Goal: Task Accomplishment & Management: Use online tool/utility

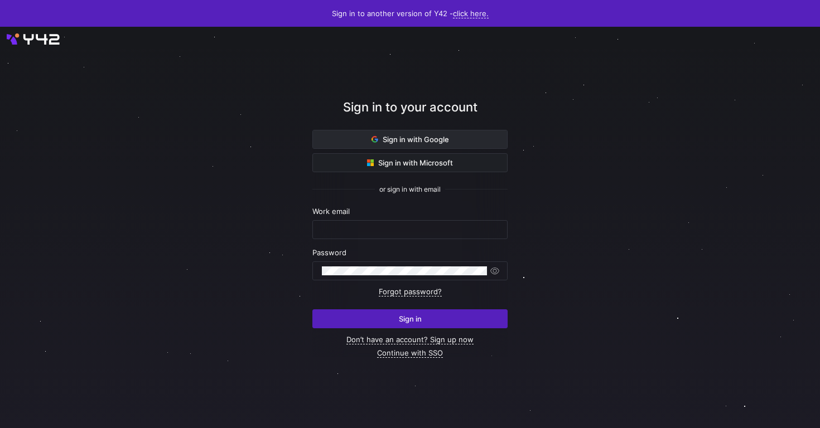
click at [395, 137] on span "Sign in with Google" at bounding box center [409, 139] width 77 height 9
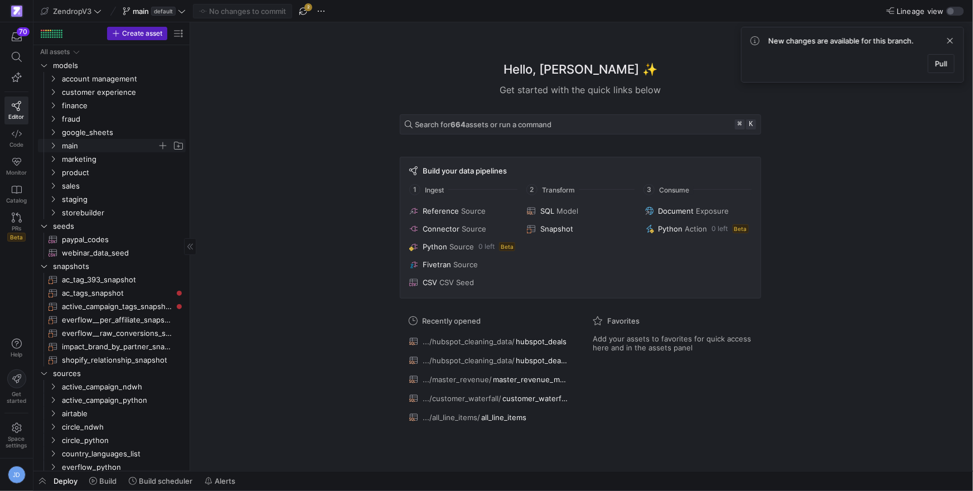
click at [55, 144] on icon "Press SPACE to select this row." at bounding box center [53, 145] width 8 height 7
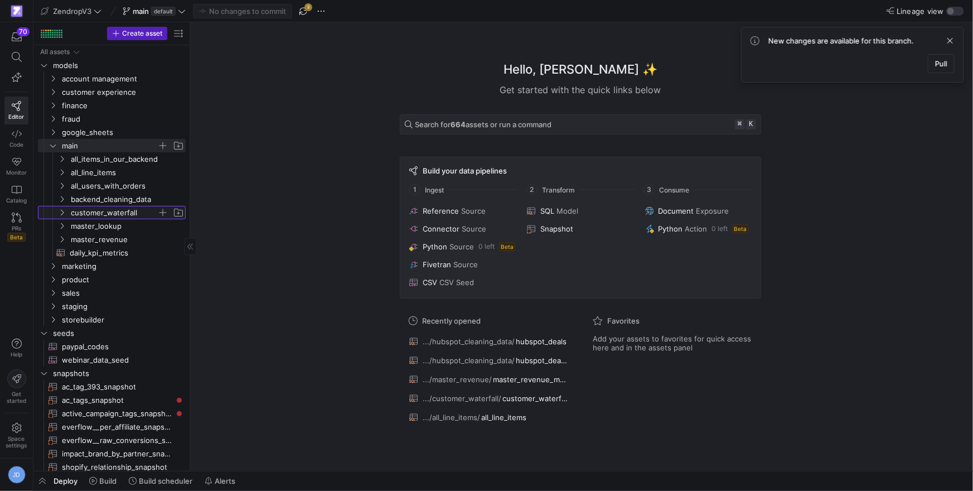
click at [59, 214] on icon "Press SPACE to select this row." at bounding box center [62, 212] width 8 height 7
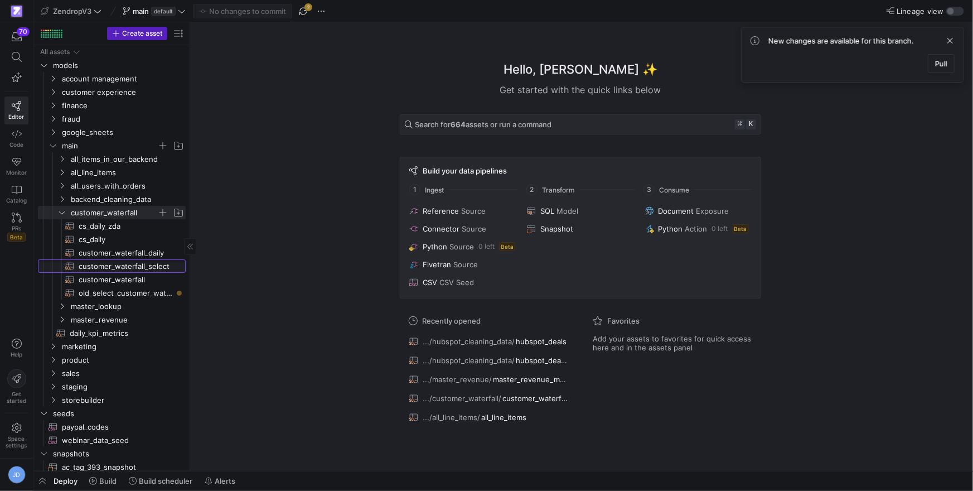
click at [130, 265] on span "customer_waterfall_select​​​​​​​​​​" at bounding box center [126, 266] width 94 height 13
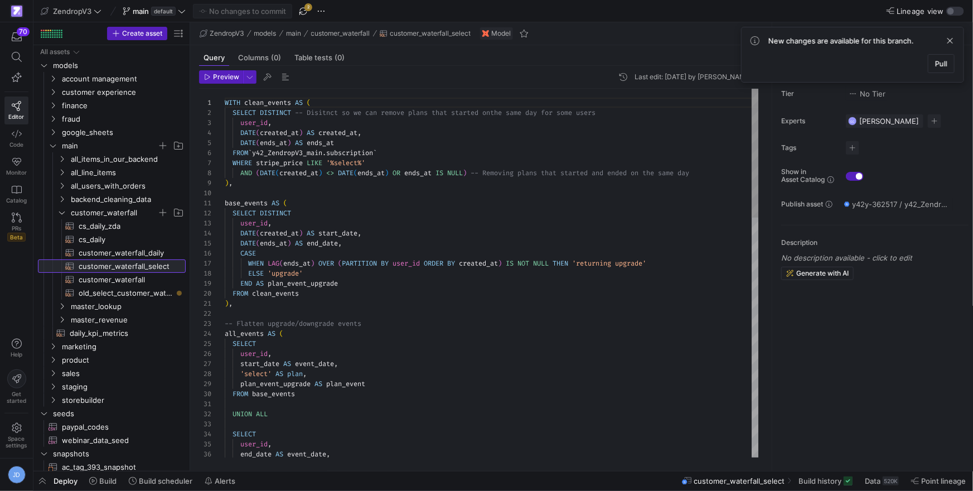
scroll to position [100, 0]
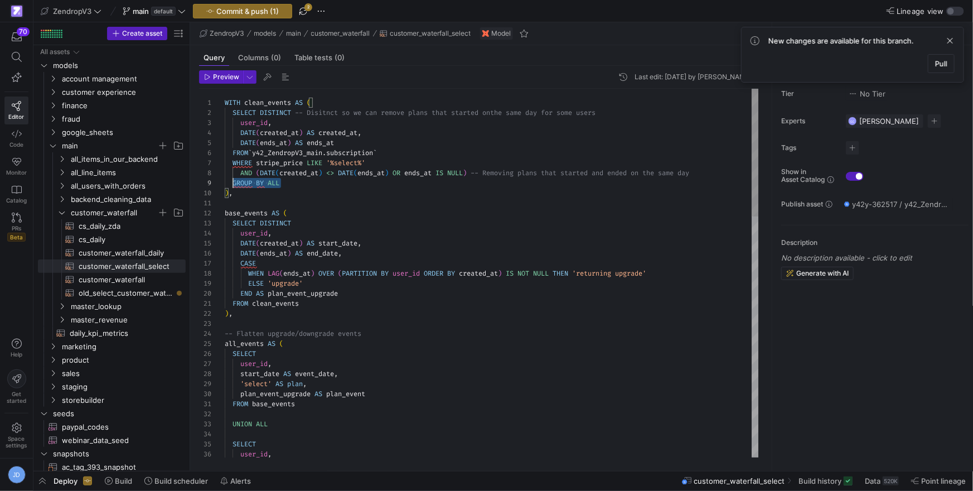
scroll to position [80, 0]
drag, startPoint x: 284, startPoint y: 182, endPoint x: 206, endPoint y: 180, distance: 78.6
click at [207, 180] on div "1 2 3 4 5 6 7 8 10 11 12 13 14 15 16 17 18 19 20 21 22 23 24 25 26 27 28 29 30 …" at bounding box center [479, 273] width 560 height 369
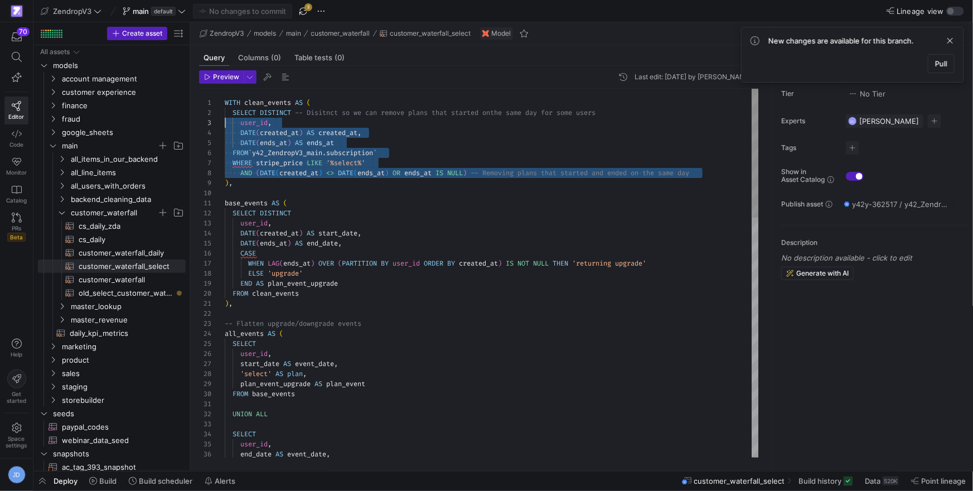
scroll to position [10, 0]
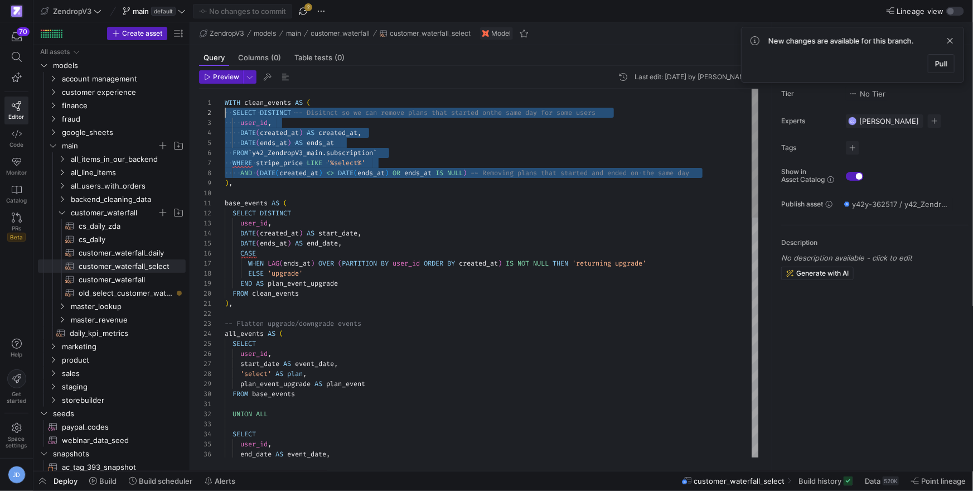
drag, startPoint x: 714, startPoint y: 173, endPoint x: 210, endPoint y: 115, distance: 507.3
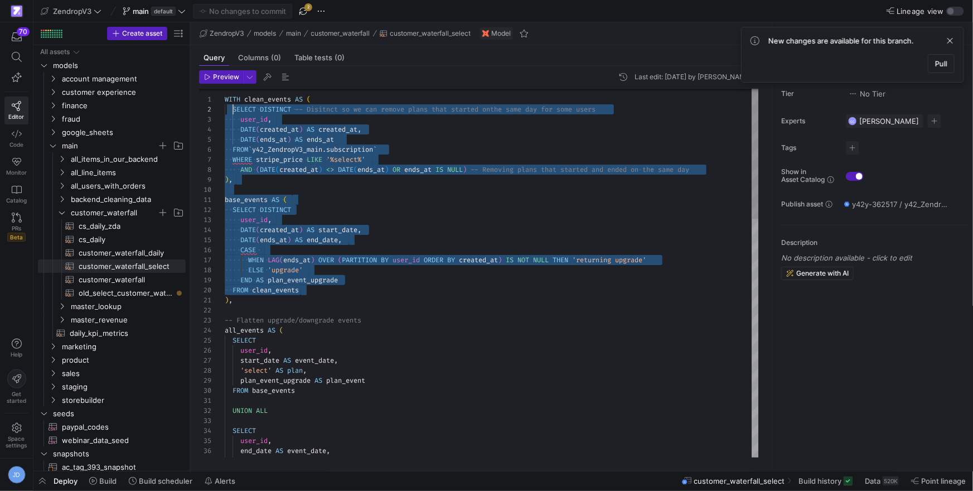
scroll to position [0, 0]
drag, startPoint x: 333, startPoint y: 277, endPoint x: 221, endPoint y: 102, distance: 207.9
click at [221, 102] on div "3 4 5 6 7 8 9 10 11 12 13 14 15 16 17 18 19 20 21 22 23 24 25 26 27 28 29 30 31…" at bounding box center [479, 273] width 560 height 369
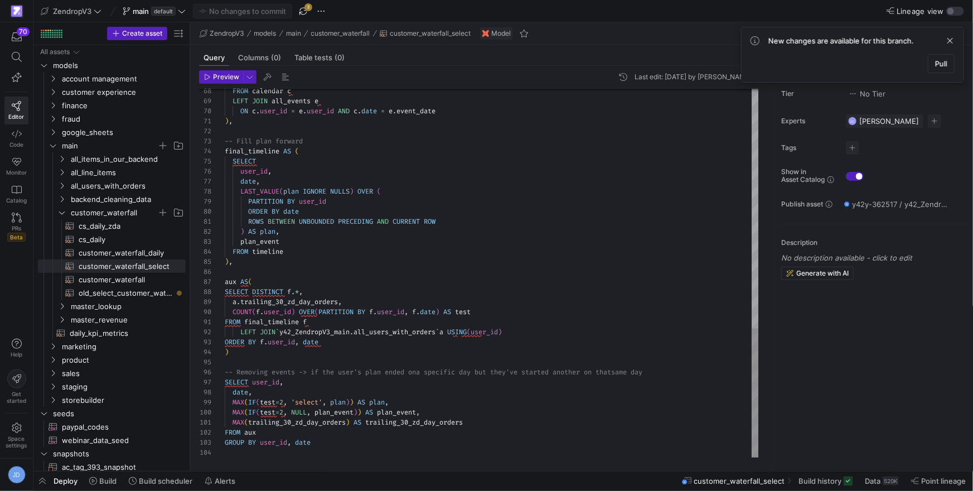
scroll to position [30, 0]
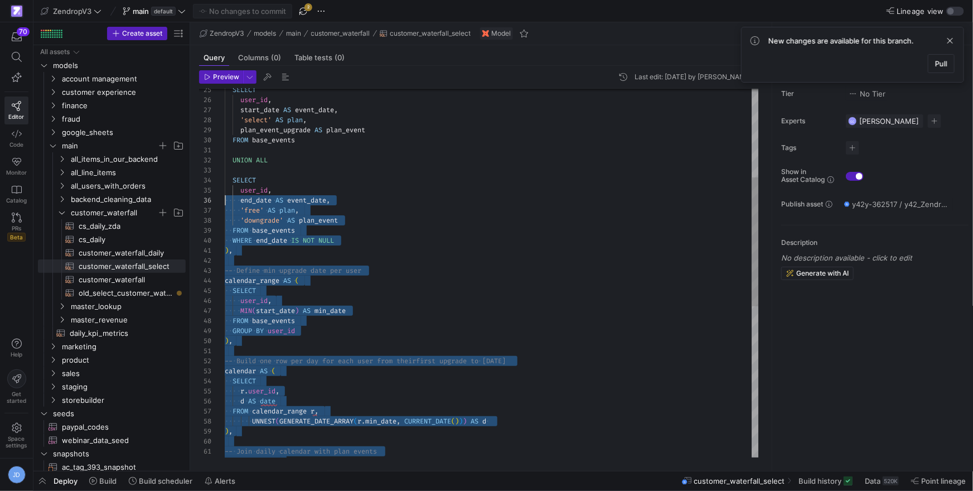
scroll to position [0, 0]
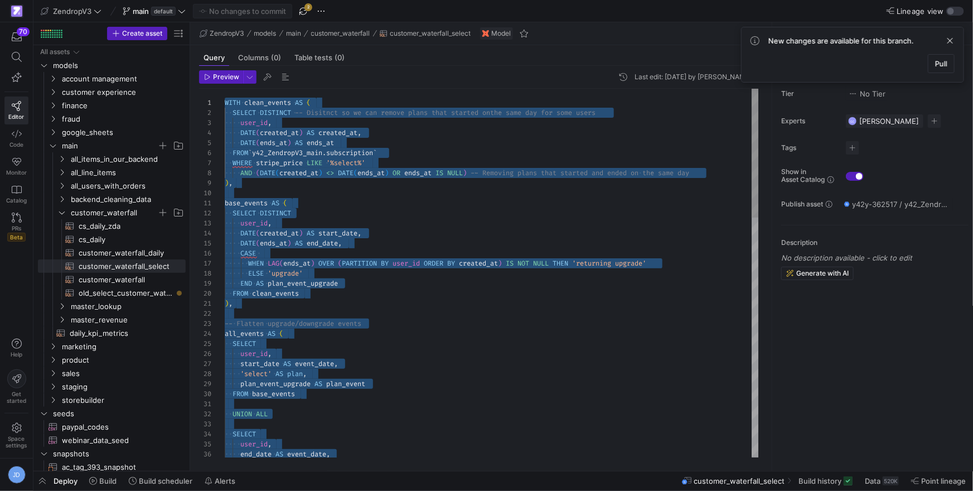
drag, startPoint x: 357, startPoint y: 448, endPoint x: 210, endPoint y: 57, distance: 418.0
click at [424, 260] on span at bounding box center [422, 263] width 4 height 9
click at [443, 247] on div "DATE ( ends_at ) AS end_date ," at bounding box center [492, 243] width 535 height 10
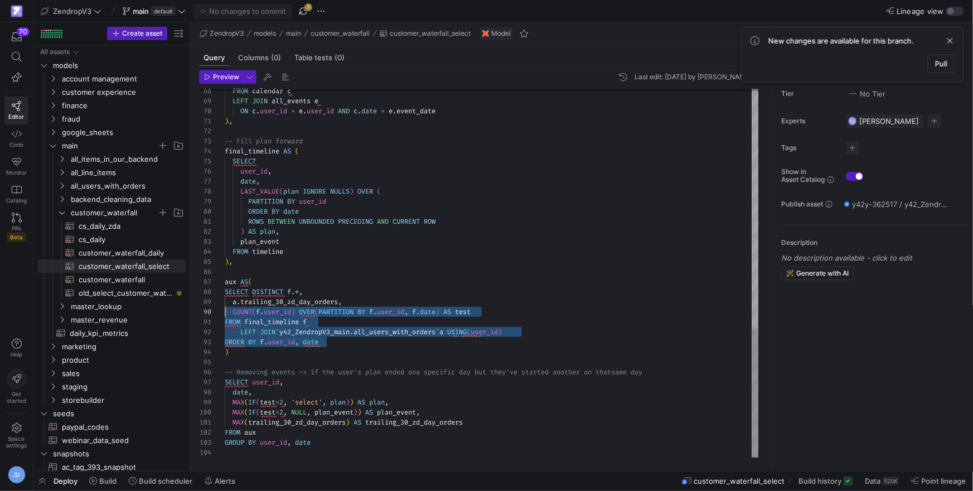
scroll to position [80, 0]
drag, startPoint x: 207, startPoint y: 320, endPoint x: 231, endPoint y: 297, distance: 33.5
click at [195, 298] on div "Preview Last edit: [DATE] by [PERSON_NAME] 68 69 70 71 72 73 74 75 76 77 78 79 …" at bounding box center [478, 264] width 577 height 396
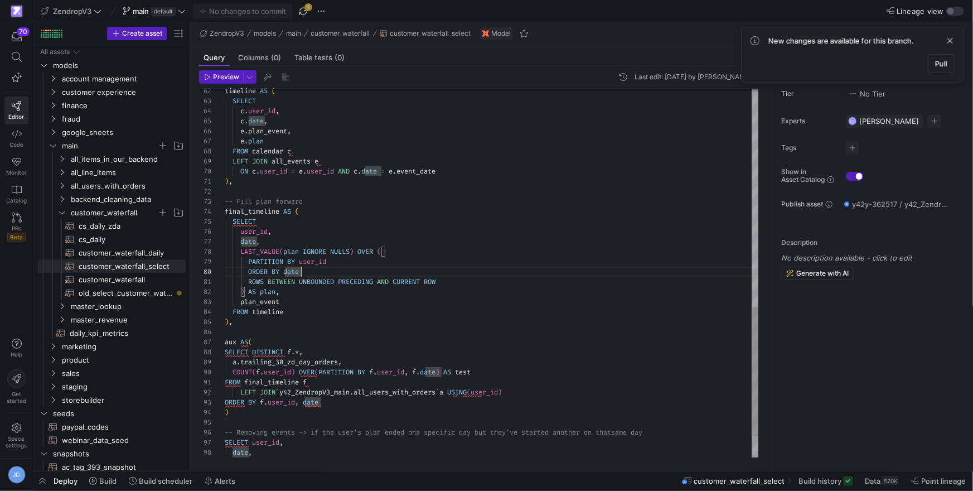
click at [312, 270] on div "ORDER BY date" at bounding box center [492, 272] width 535 height 10
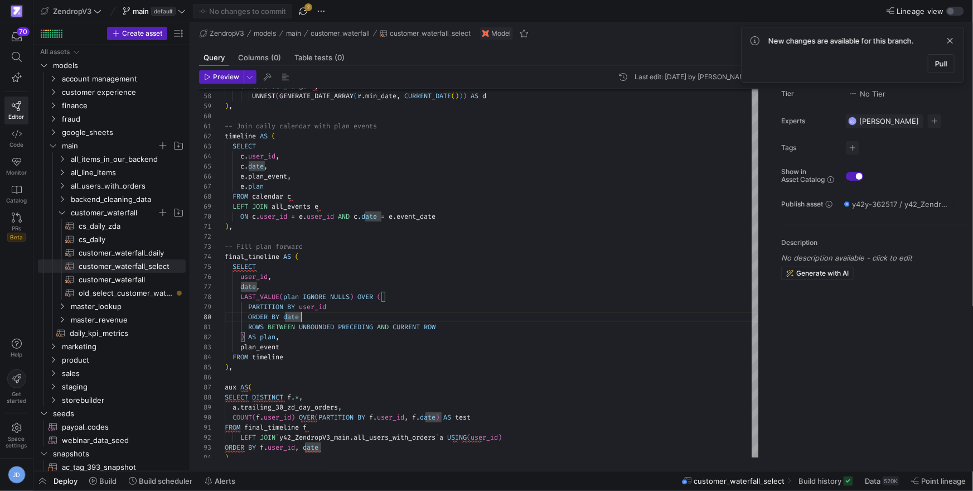
click at [295, 297] on div "FROM calendar c LEFT JOIN all_events e ON c . user_id = e . user_id AND [PERSON…" at bounding box center [492, 36] width 535 height 1053
click at [318, 317] on div "FROM calendar c LEFT JOIN all_events e ON c . user_id = e . user_id AND [PERSON…" at bounding box center [492, 36] width 535 height 1053
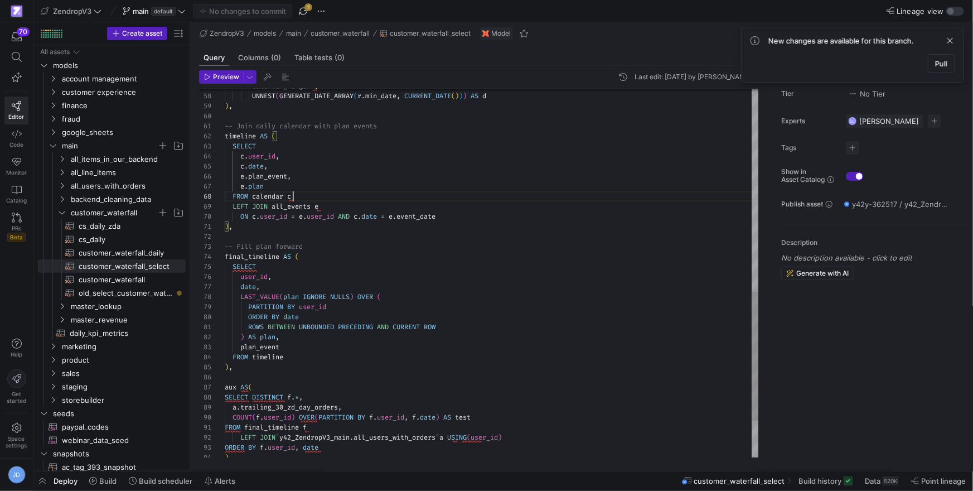
scroll to position [70, 67]
click at [613, 192] on div "FROM calendar c LEFT JOIN all_events e ON c . user_id = e . user_id AND [PERSON…" at bounding box center [492, 36] width 535 height 1053
type textarea "WITH clean_events AS ( SELECT DISTINCT -- Disitnct so we can remove plans that …"
